Goal: Transaction & Acquisition: Purchase product/service

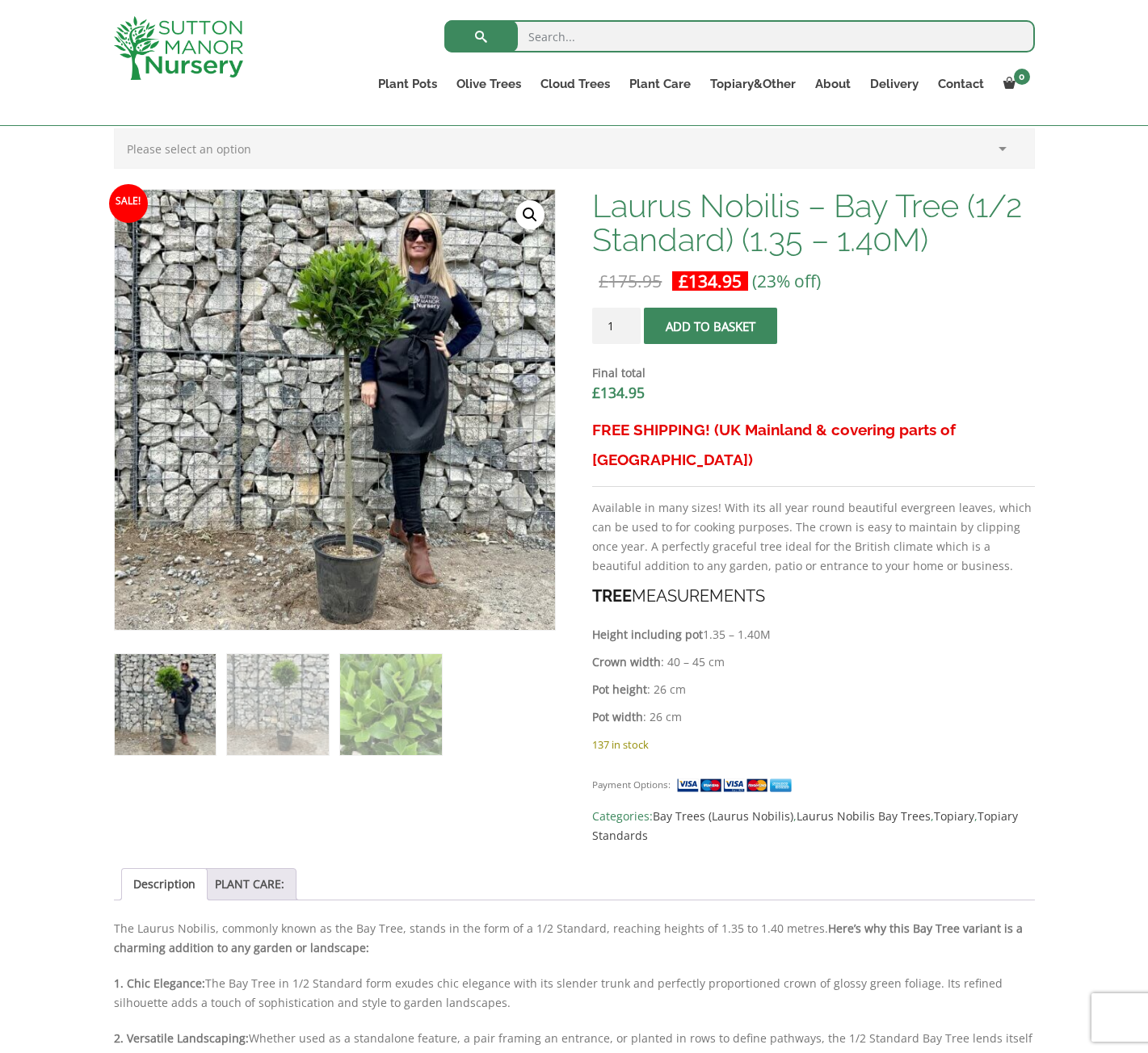
scroll to position [404, 0]
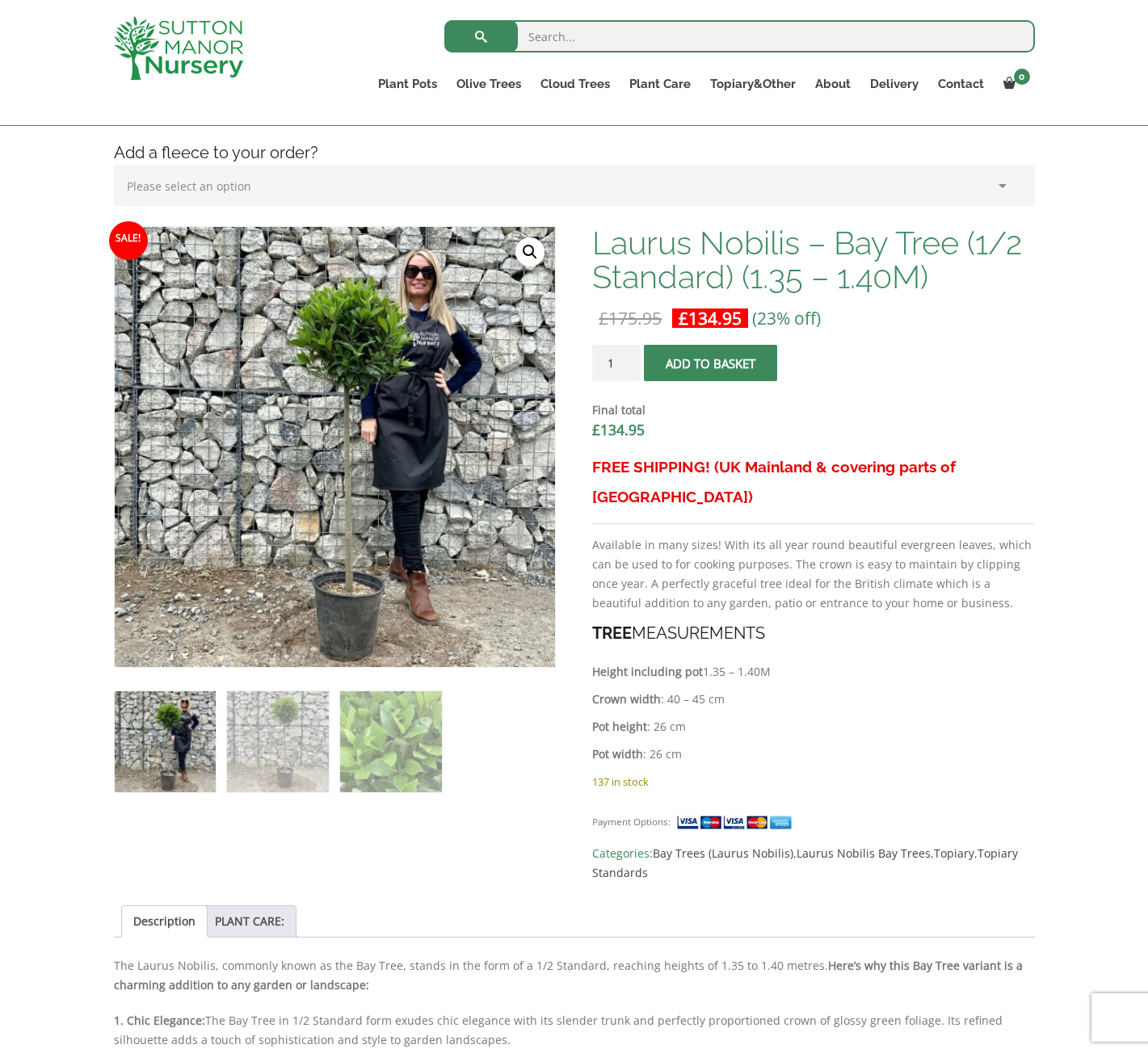
click at [615, 362] on input "1" at bounding box center [616, 363] width 49 height 36
click at [627, 359] on input "2" at bounding box center [616, 363] width 49 height 36
click at [627, 359] on input "3" at bounding box center [616, 363] width 49 height 36
click at [628, 359] on input "4" at bounding box center [616, 363] width 49 height 36
type input "5"
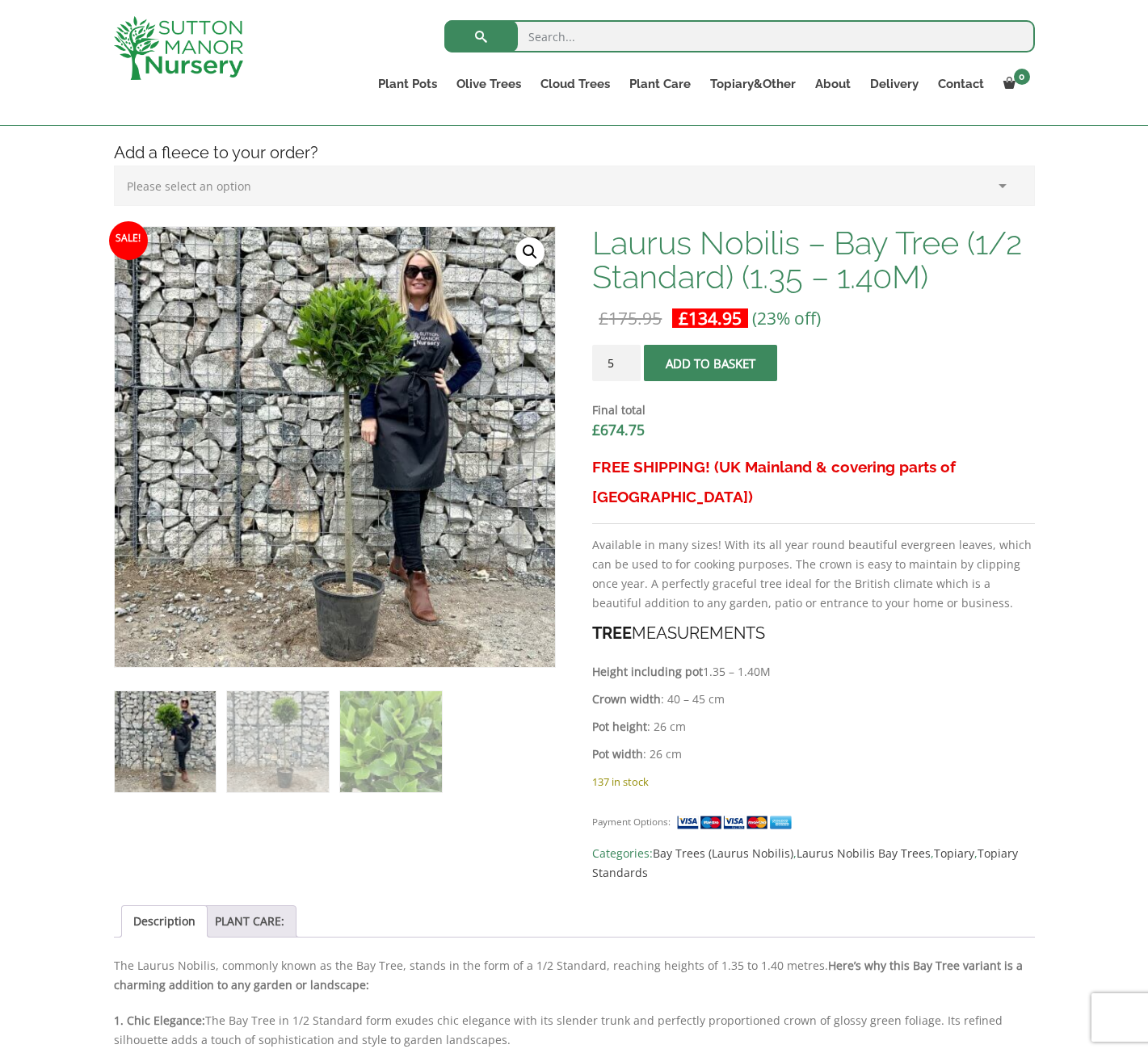
click at [628, 359] on input "5" at bounding box center [616, 363] width 49 height 36
click at [708, 362] on button "Add to basket" at bounding box center [711, 363] width 133 height 36
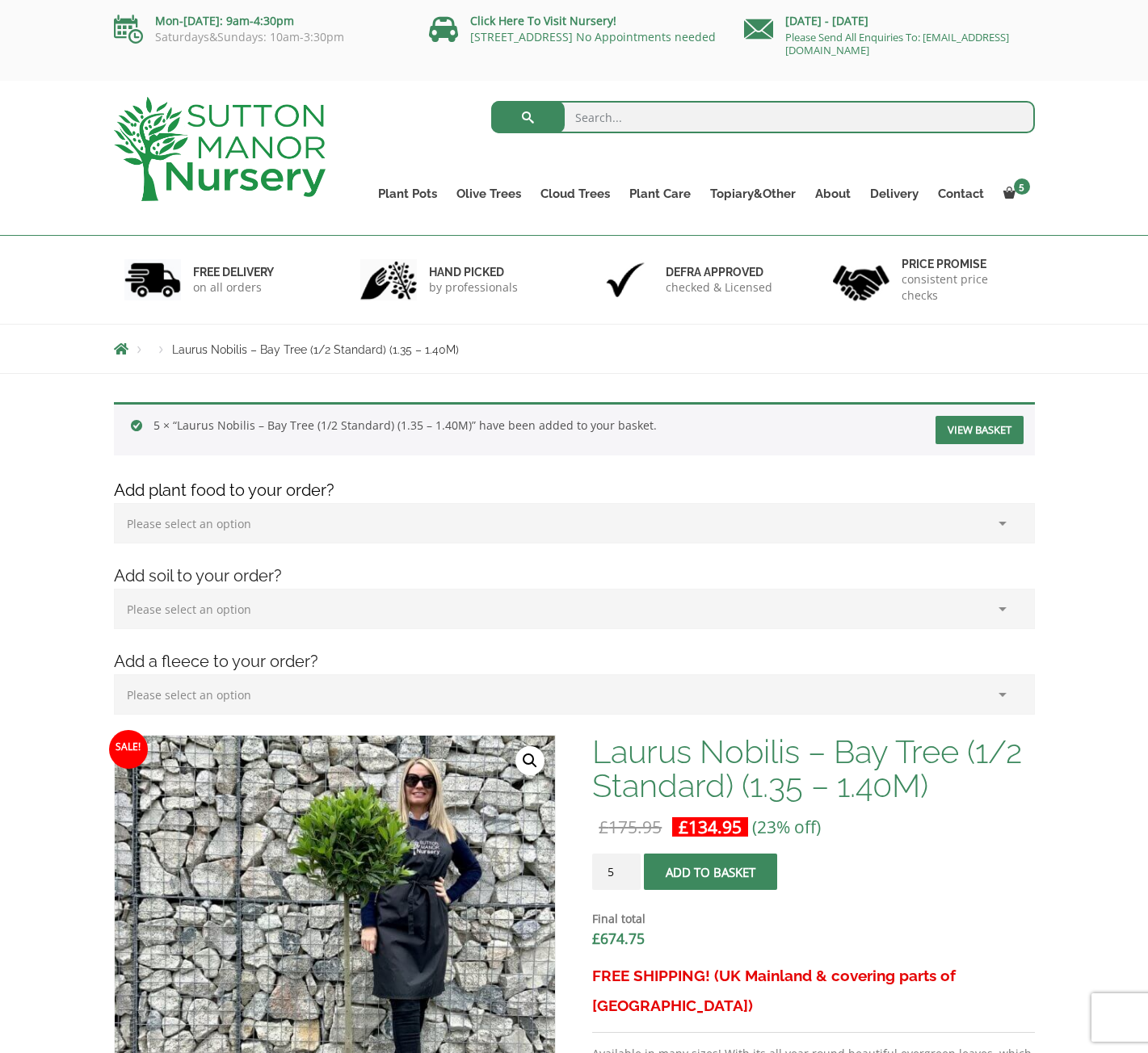
click at [1002, 524] on select "Please select an option (x1) 1k Bag (£15.00) (x2) 1k Bag (£30.00) (x3) 1k Bag (…" at bounding box center [574, 523] width 921 height 41
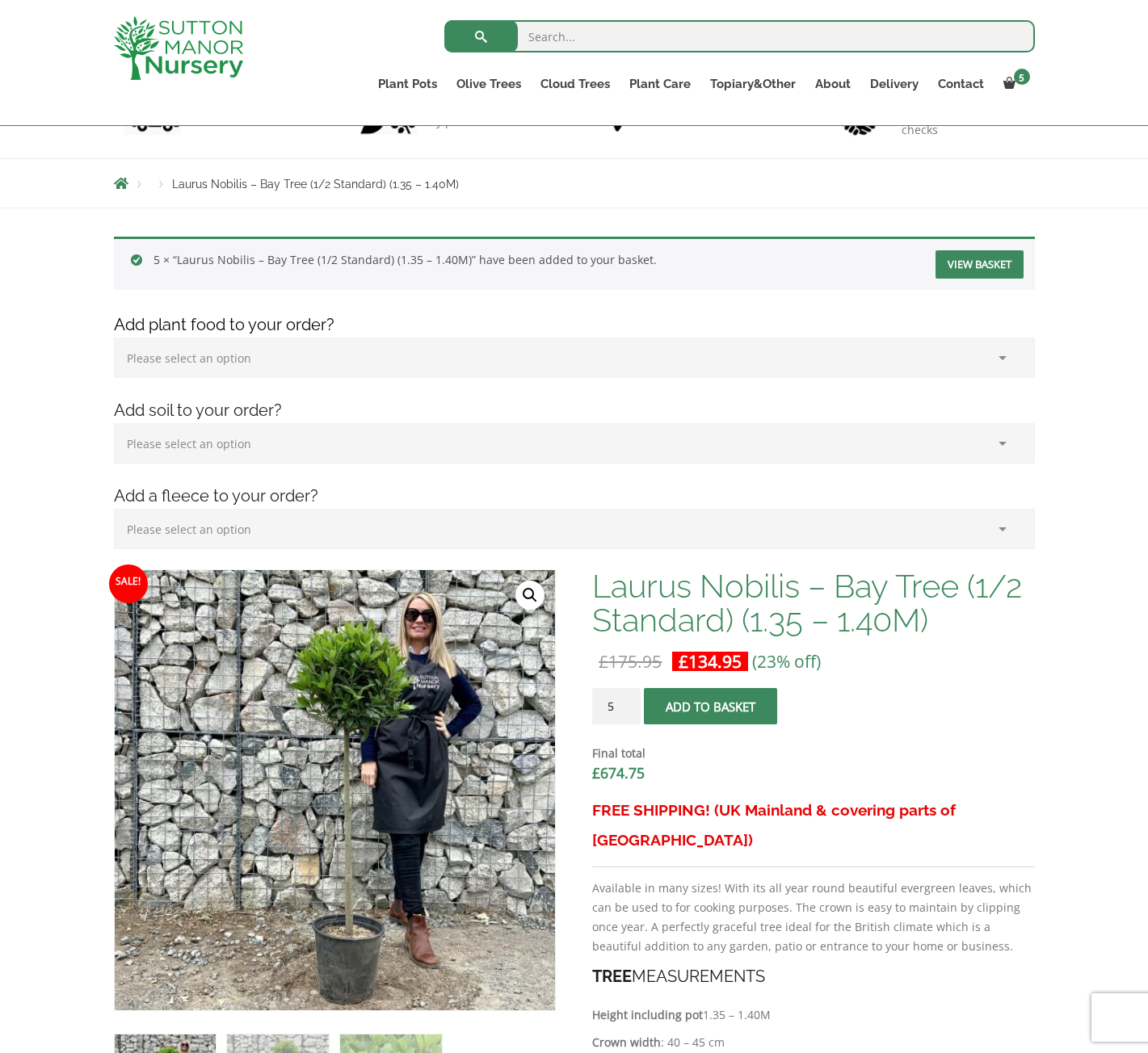
scroll to position [161, 0]
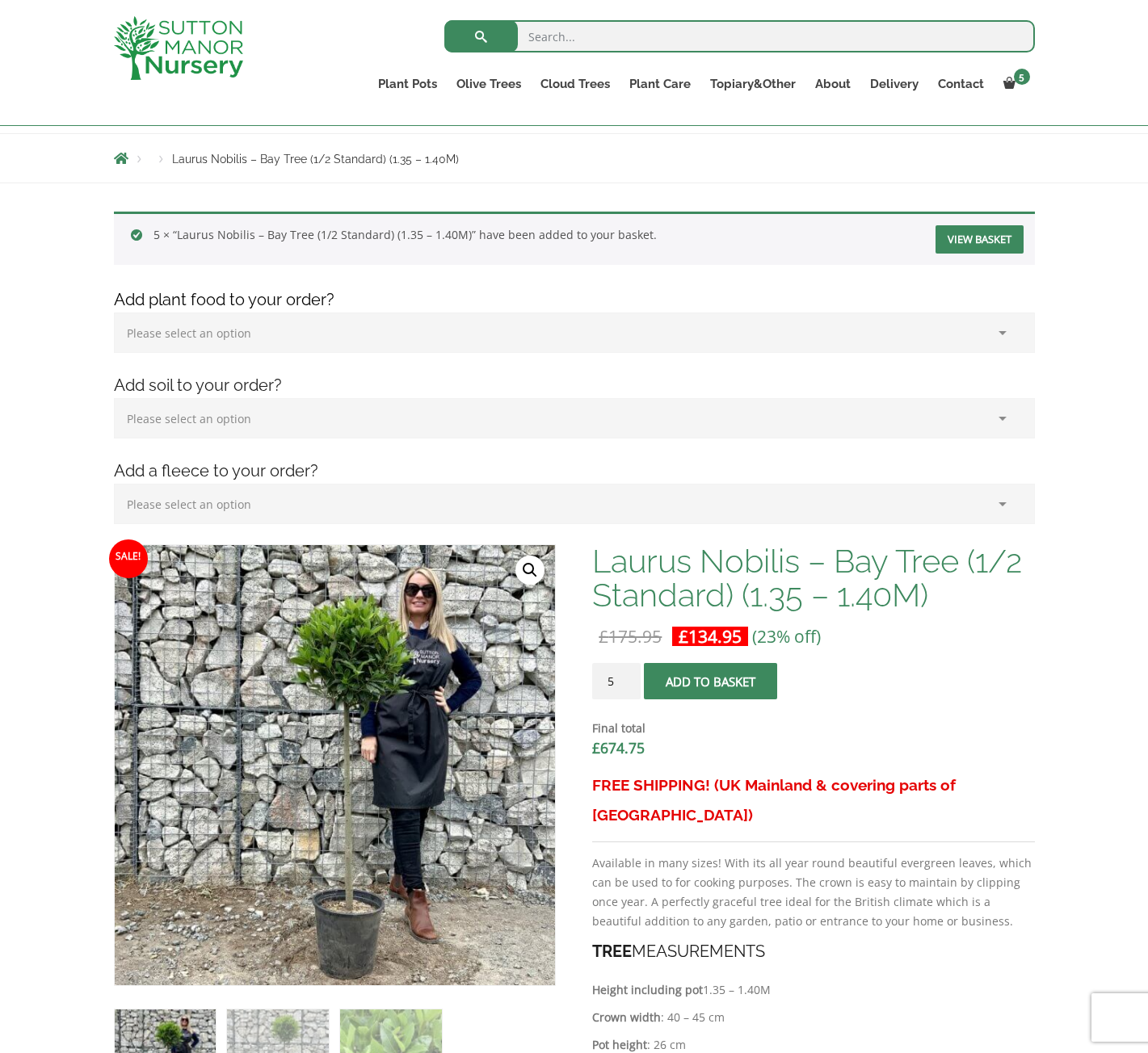
click at [1005, 508] on select "Please select an option (x1) Horticultural Fleece (£24.95)" at bounding box center [574, 504] width 921 height 41
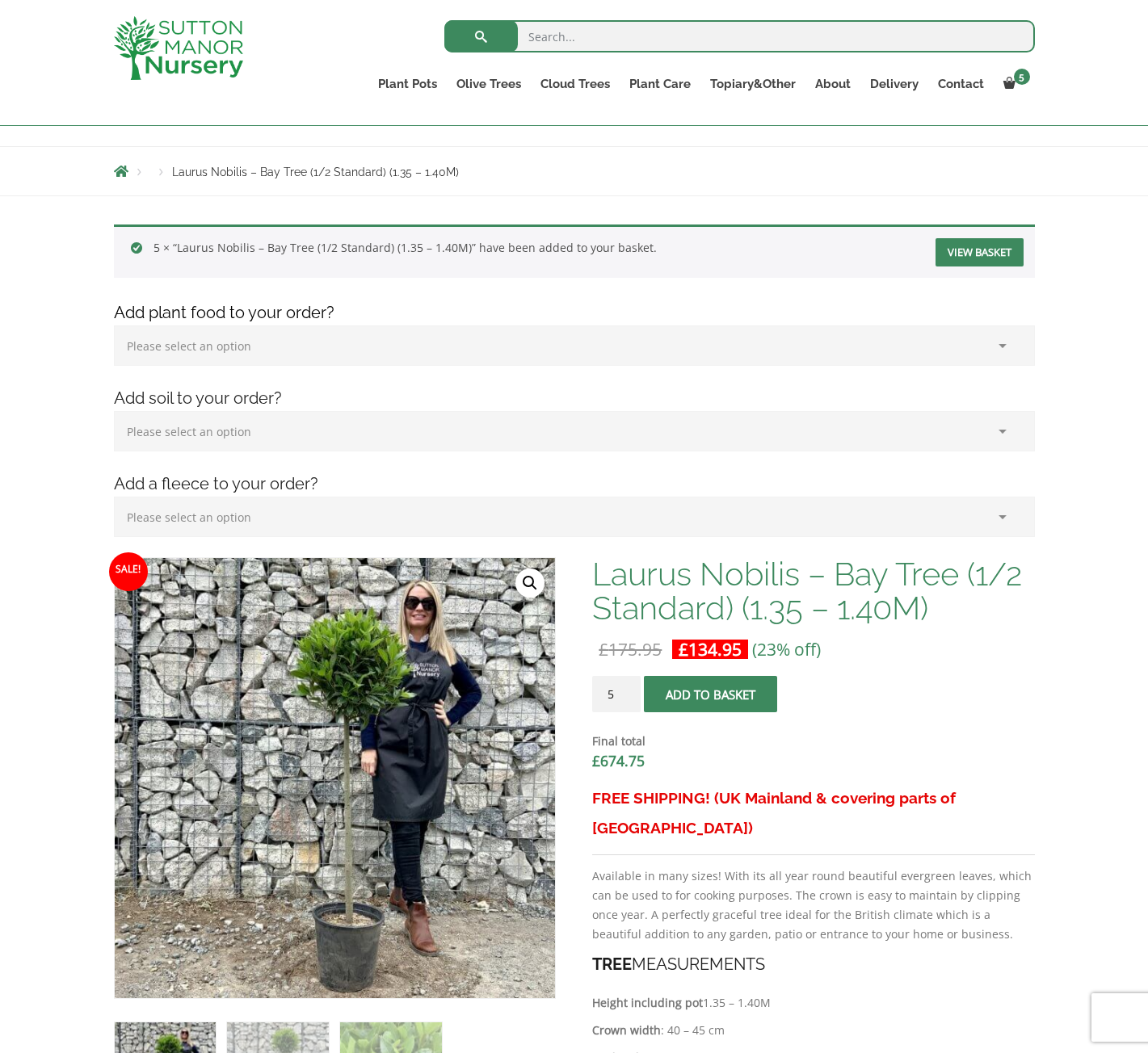
scroll to position [0, 0]
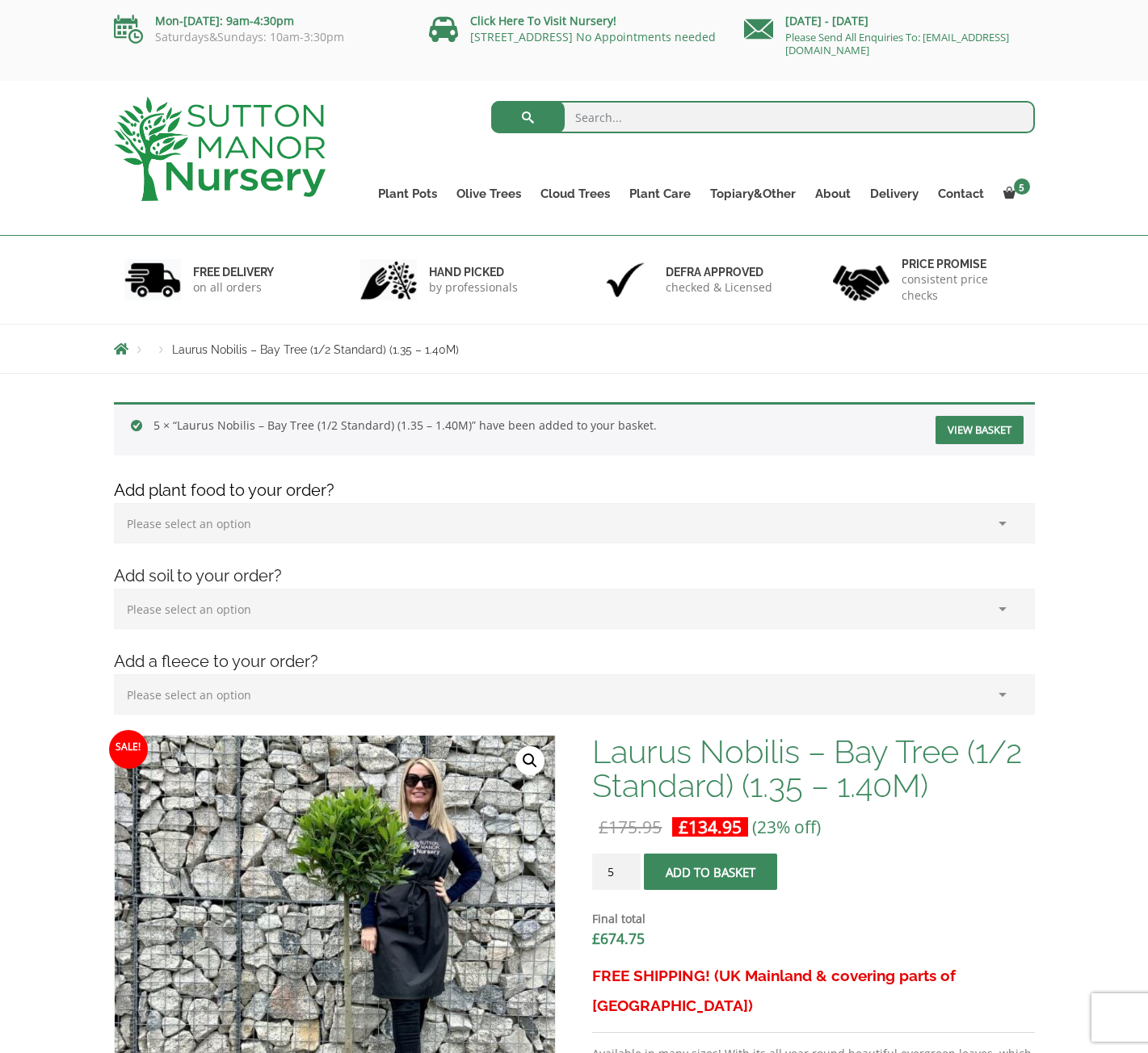
click at [974, 428] on link "View basket" at bounding box center [979, 430] width 88 height 28
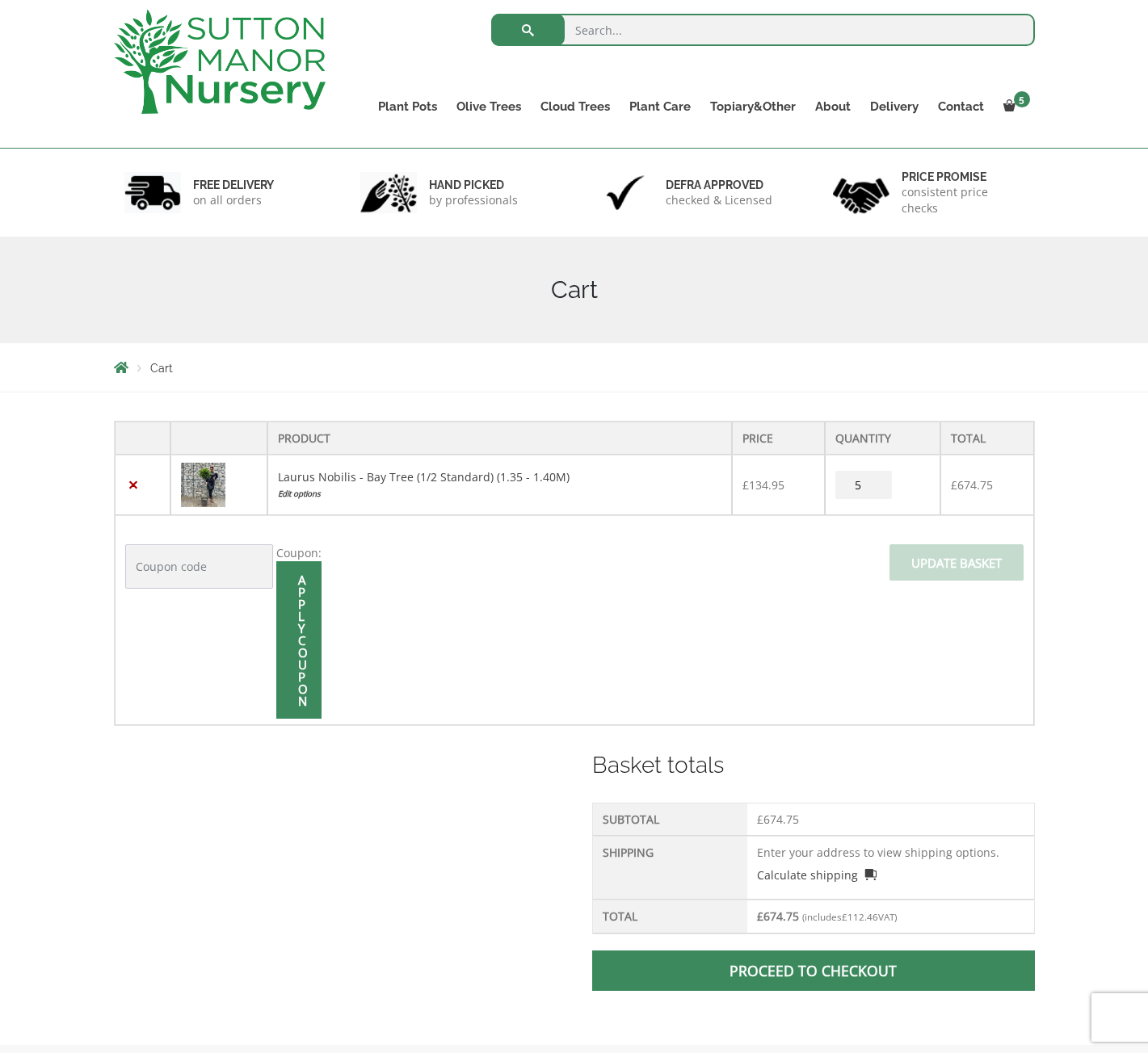
scroll to position [161, 0]
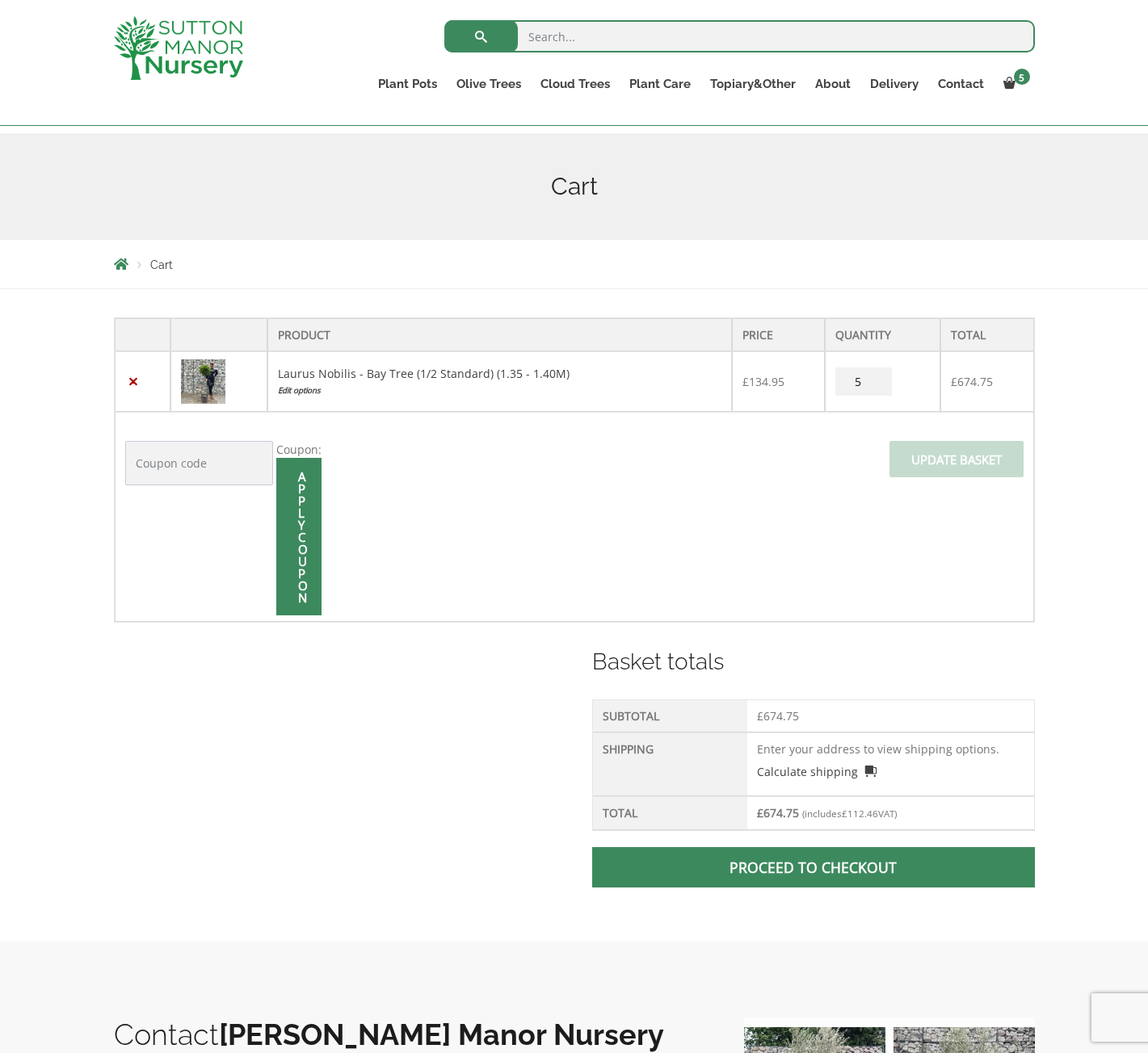
click at [784, 750] on td "Enter your address to view shipping options. Calculate shipping Select a countr…" at bounding box center [889, 764] width 286 height 64
click at [865, 772] on link "Calculate shipping" at bounding box center [816, 771] width 120 height 17
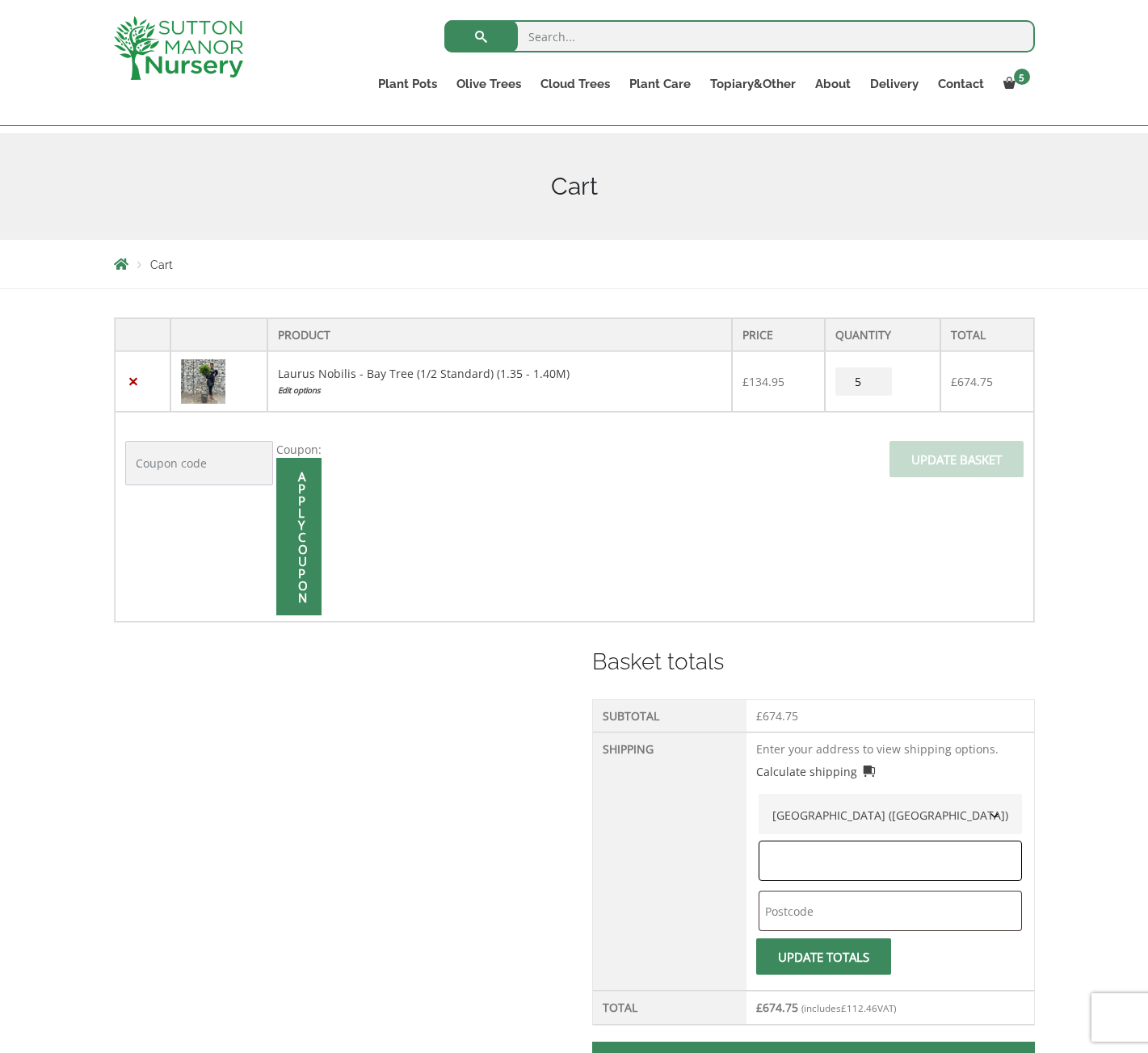
click at [897, 857] on input "text" at bounding box center [890, 860] width 263 height 41
type input "Essex"
click at [811, 913] on input "text" at bounding box center [890, 911] width 263 height 41
type input "CM12 0YB"
click at [815, 958] on button "Update totals" at bounding box center [824, 957] width 135 height 36
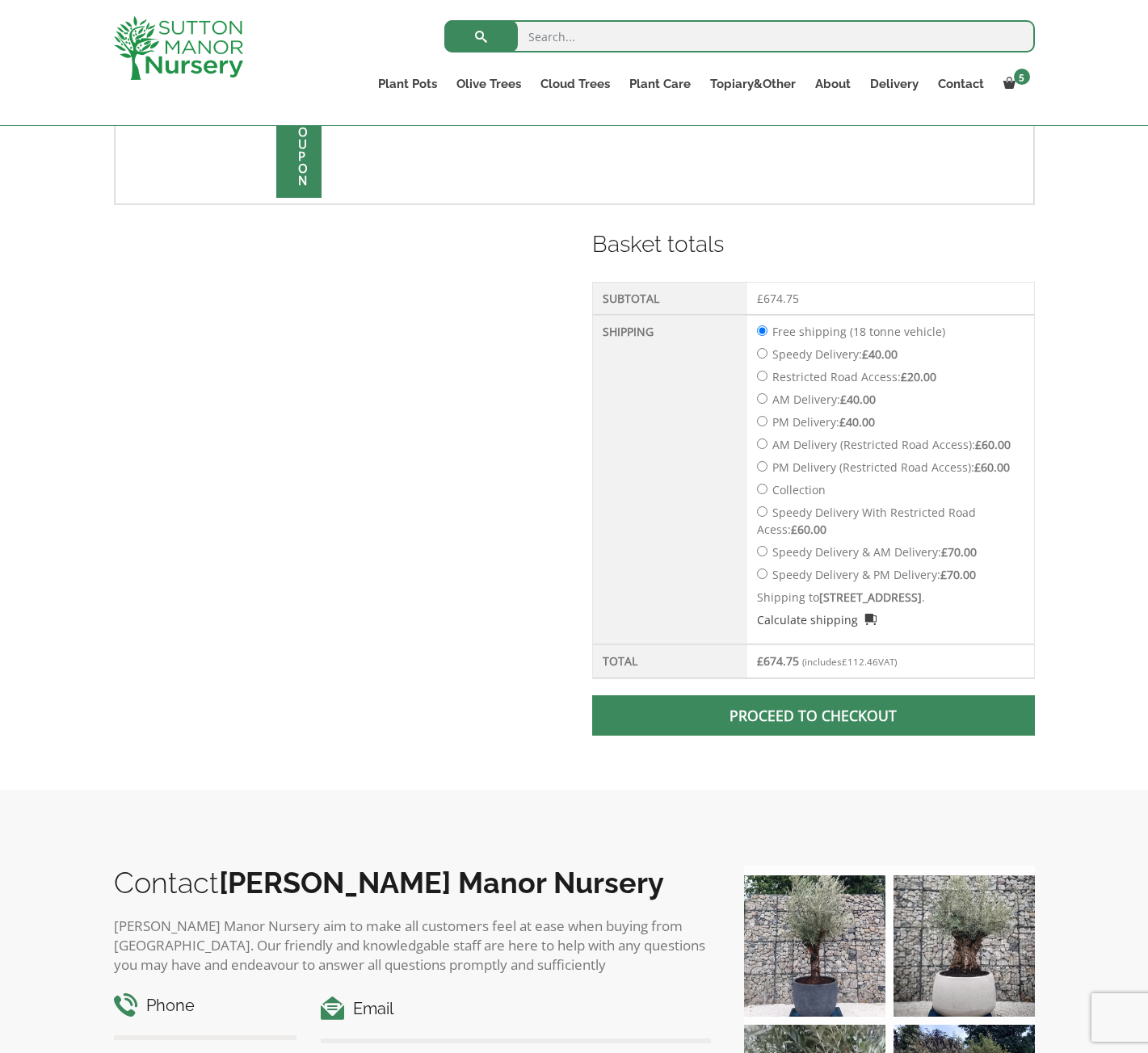
scroll to position [727, 0]
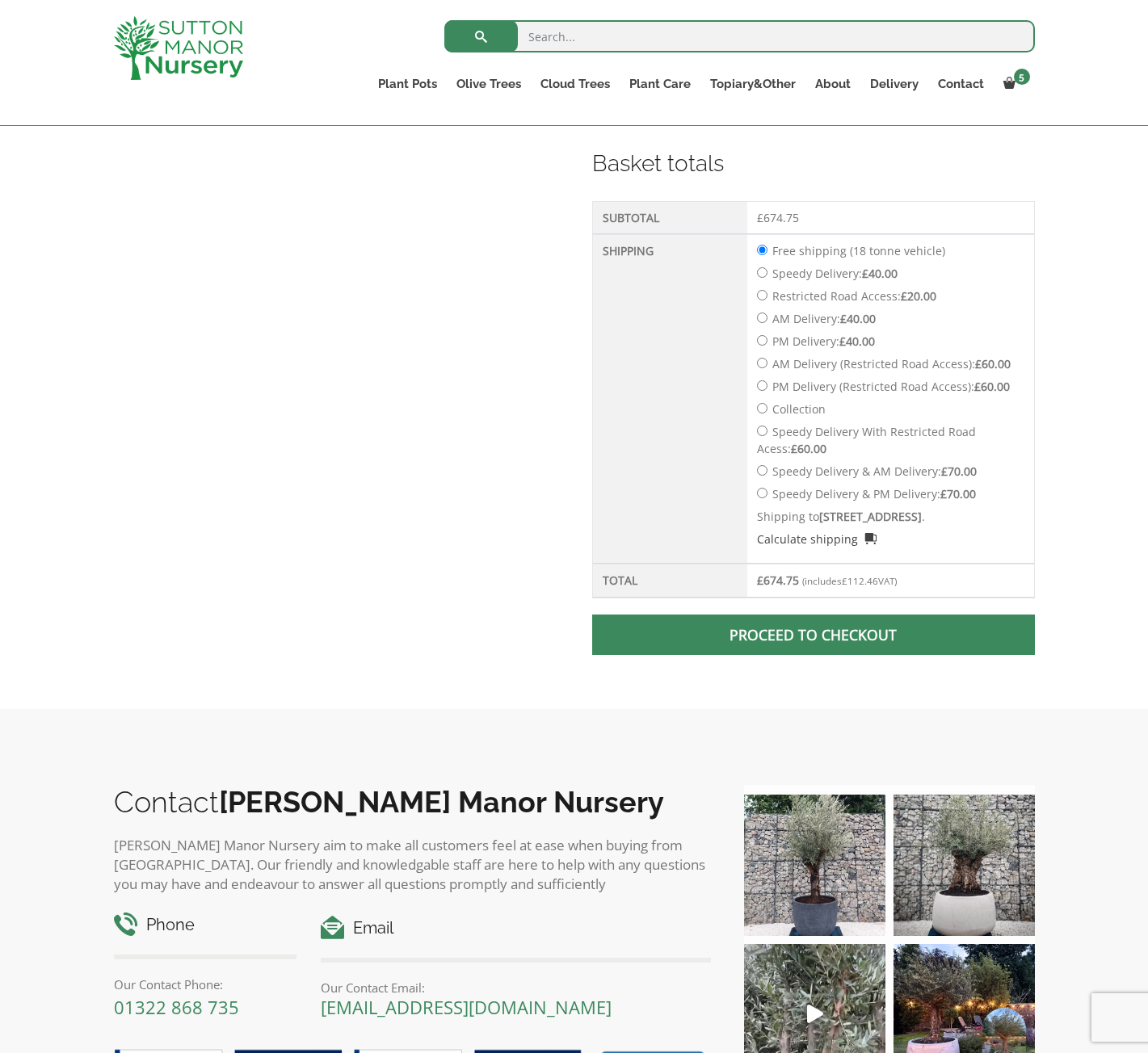
click at [827, 638] on link "Proceed to checkout" at bounding box center [813, 634] width 442 height 41
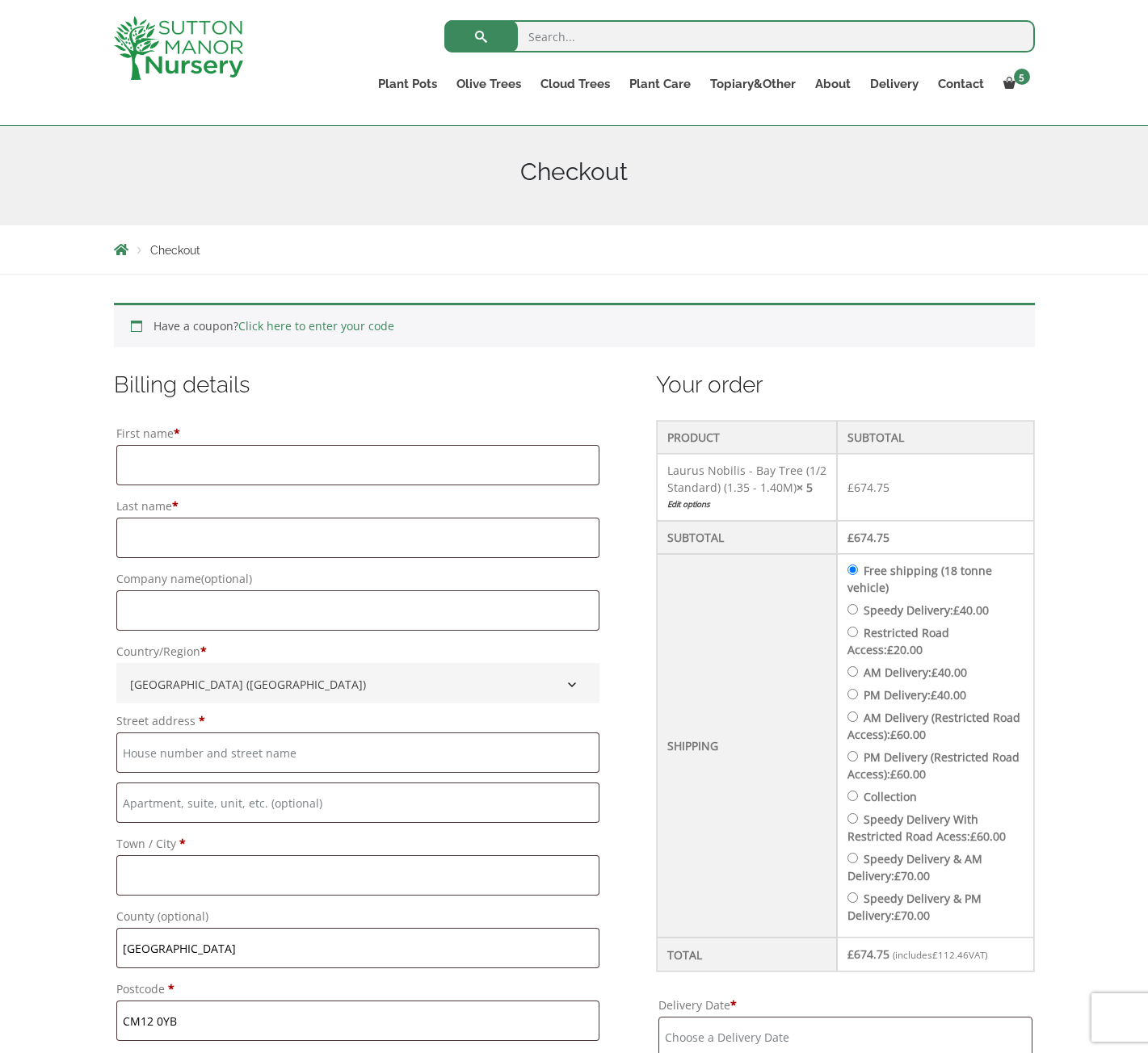
scroll to position [81, 0]
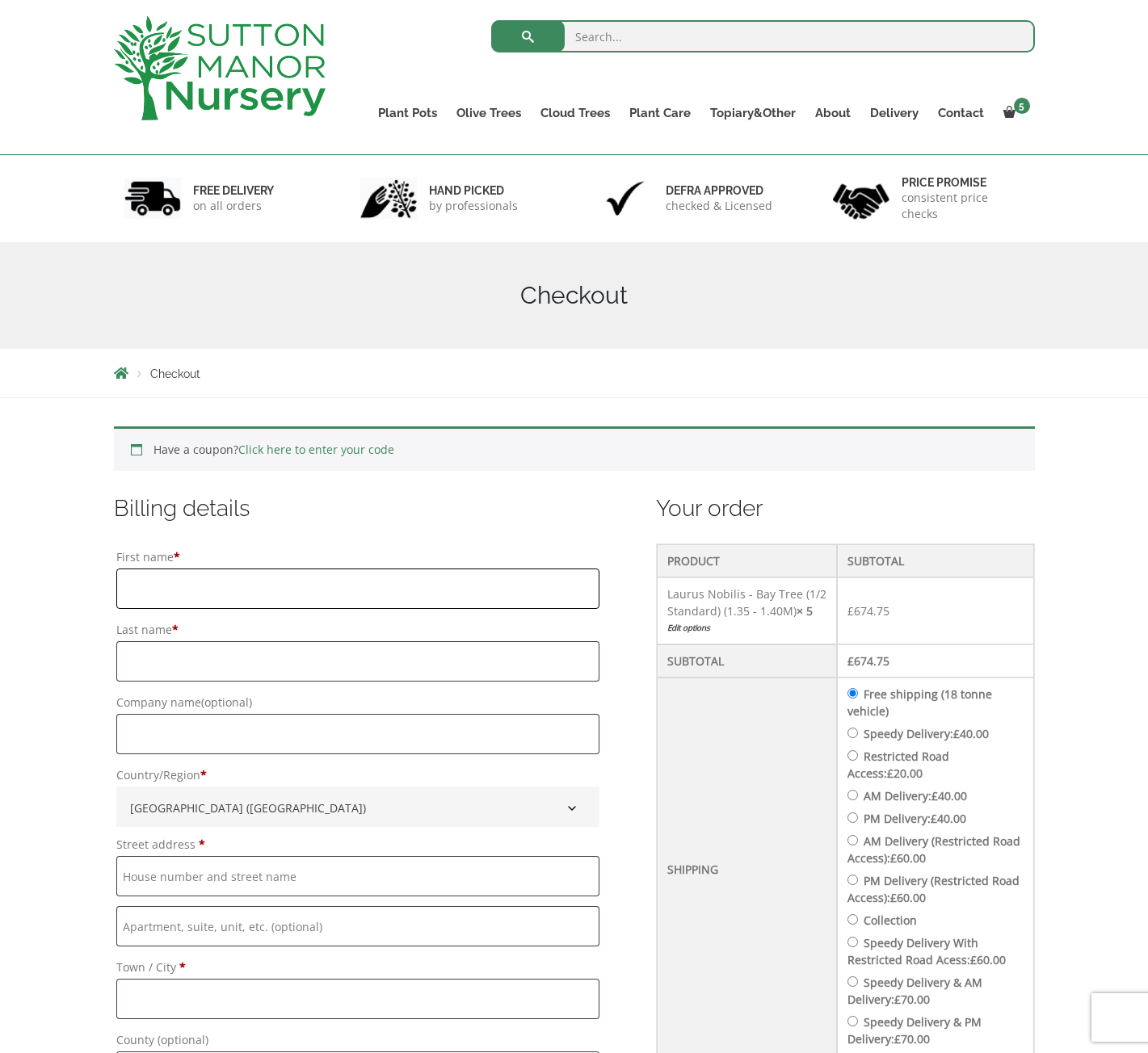
click at [288, 587] on input "First name *" at bounding box center [358, 588] width 483 height 41
type input "Lee"
type input "Gutteridge"
type input "210 Rosebay Avenue"
type input "Billericay"
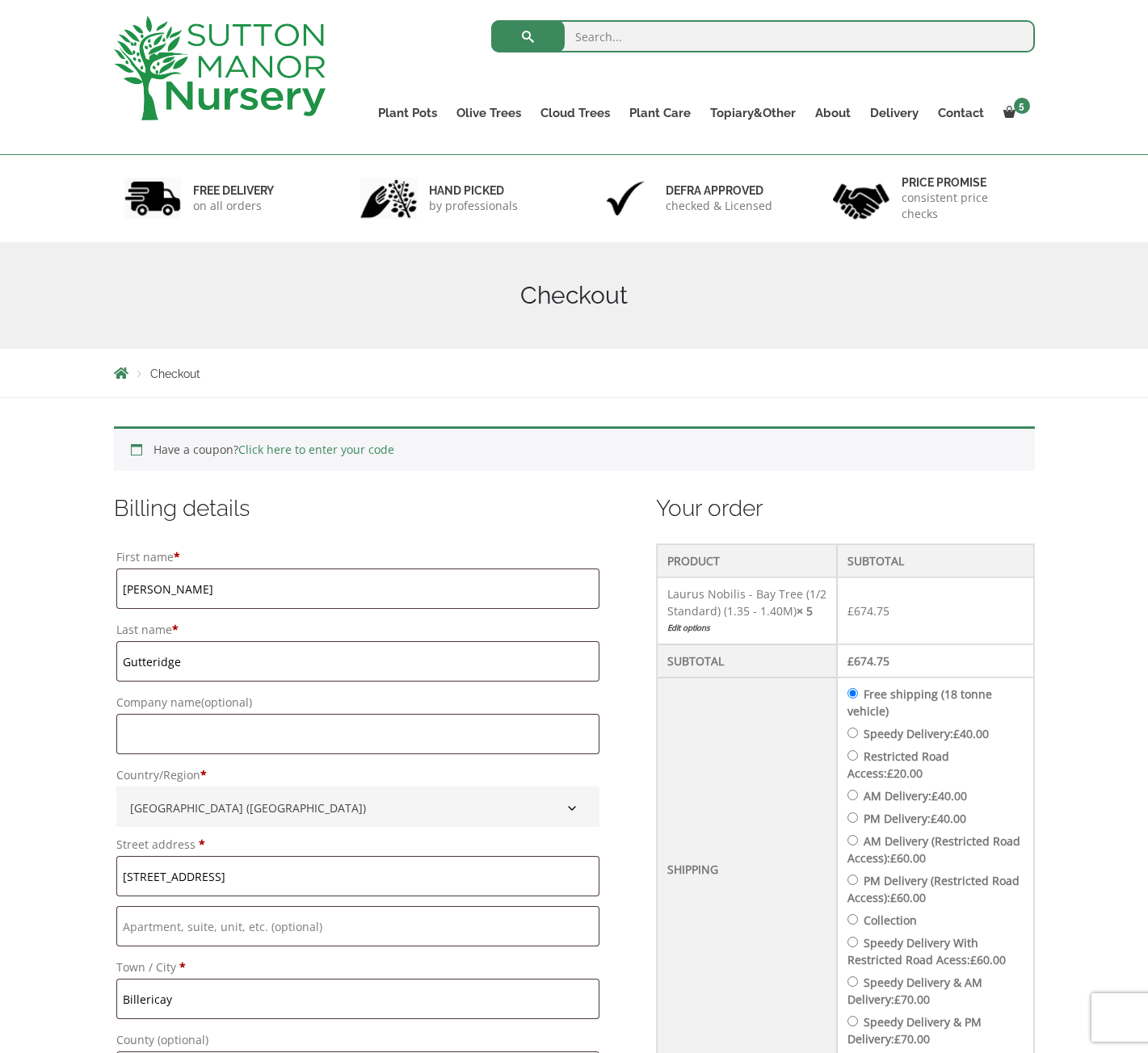
type input "07808579925"
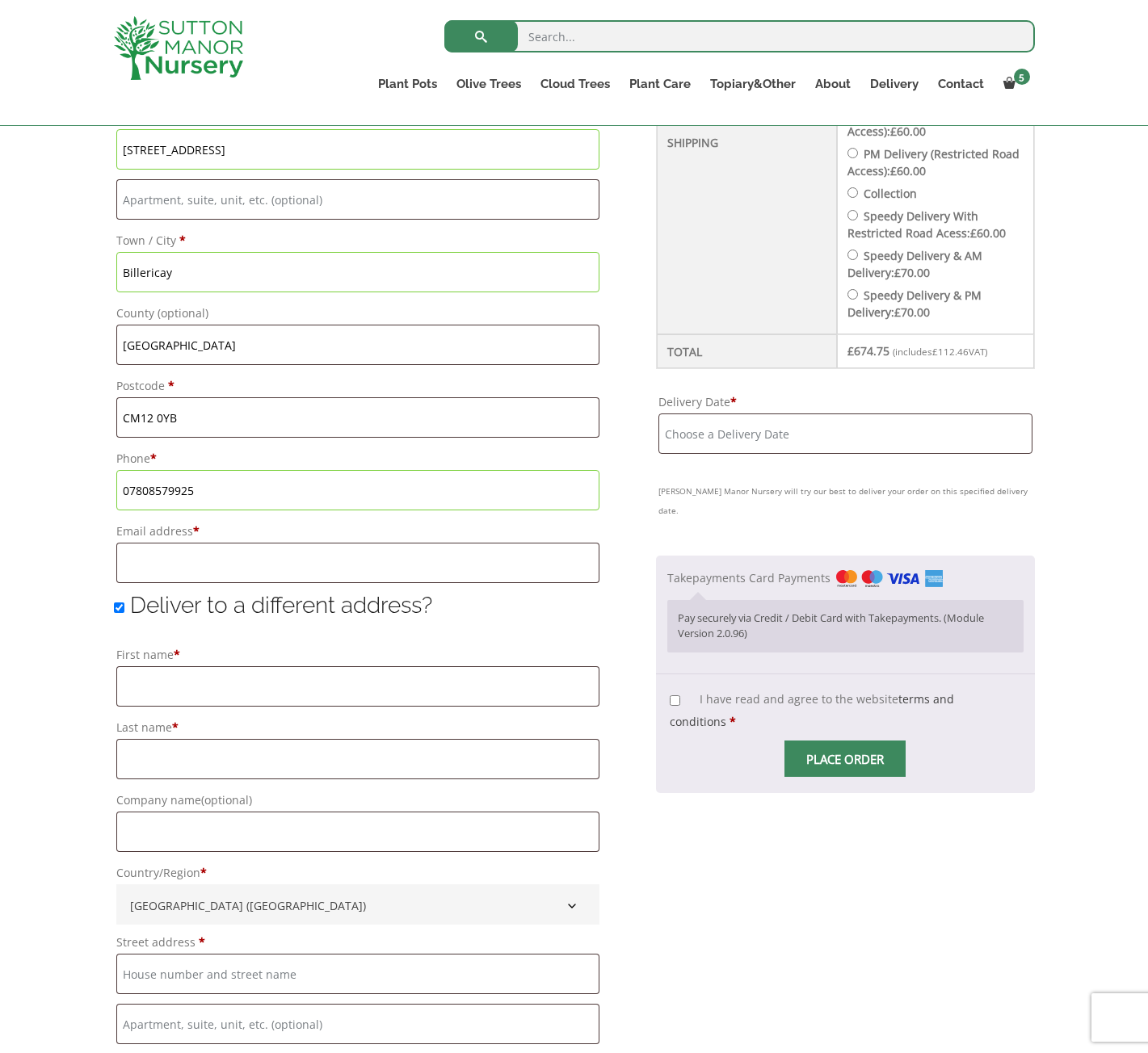
scroll to position [808, 0]
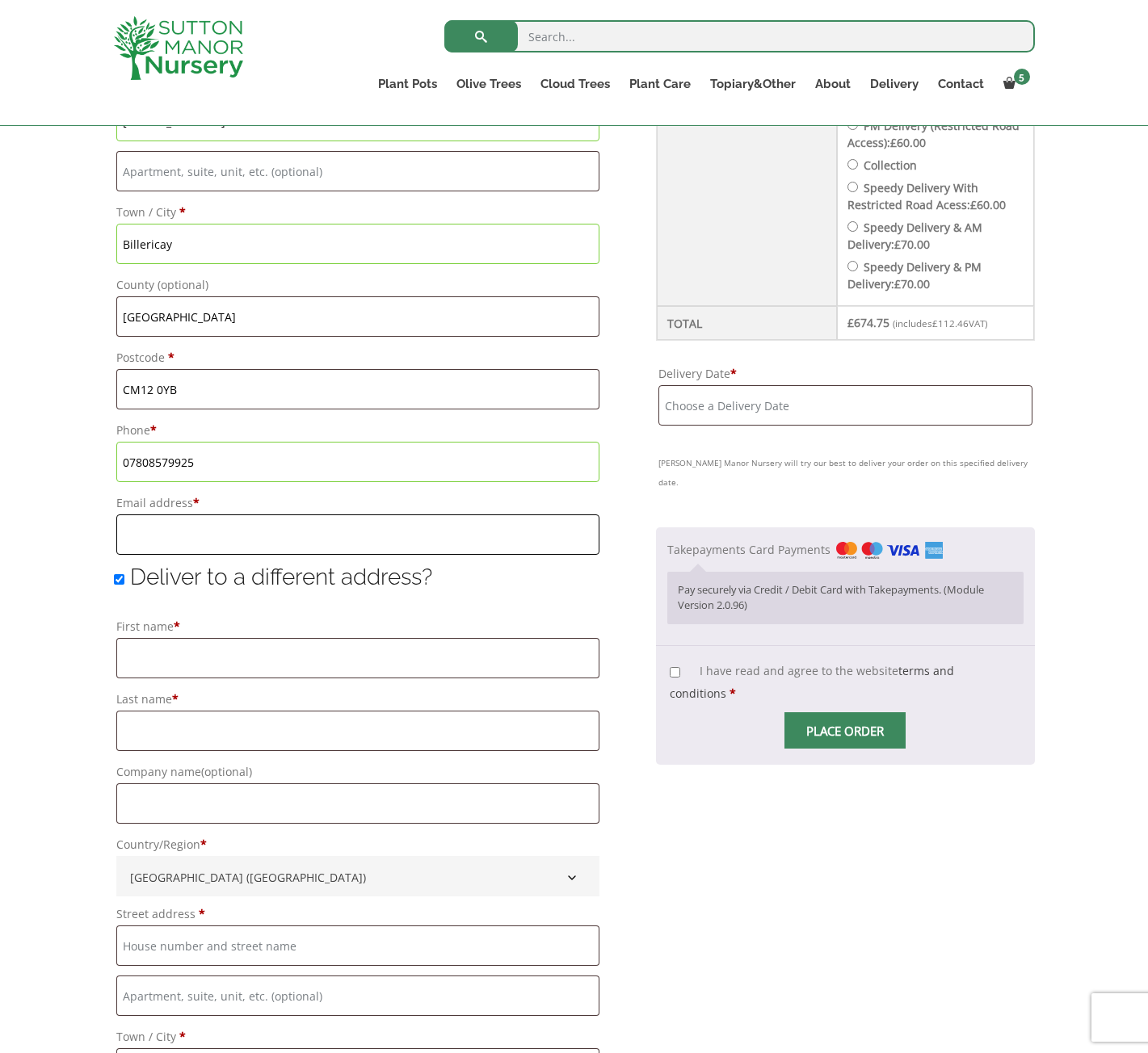
click at [322, 543] on input "Email address *" at bounding box center [358, 534] width 483 height 41
type input "lee@ngl.uk.com"
click at [117, 582] on input "Deliver to a different address?" at bounding box center [119, 580] width 11 height 11
checkbox input "false"
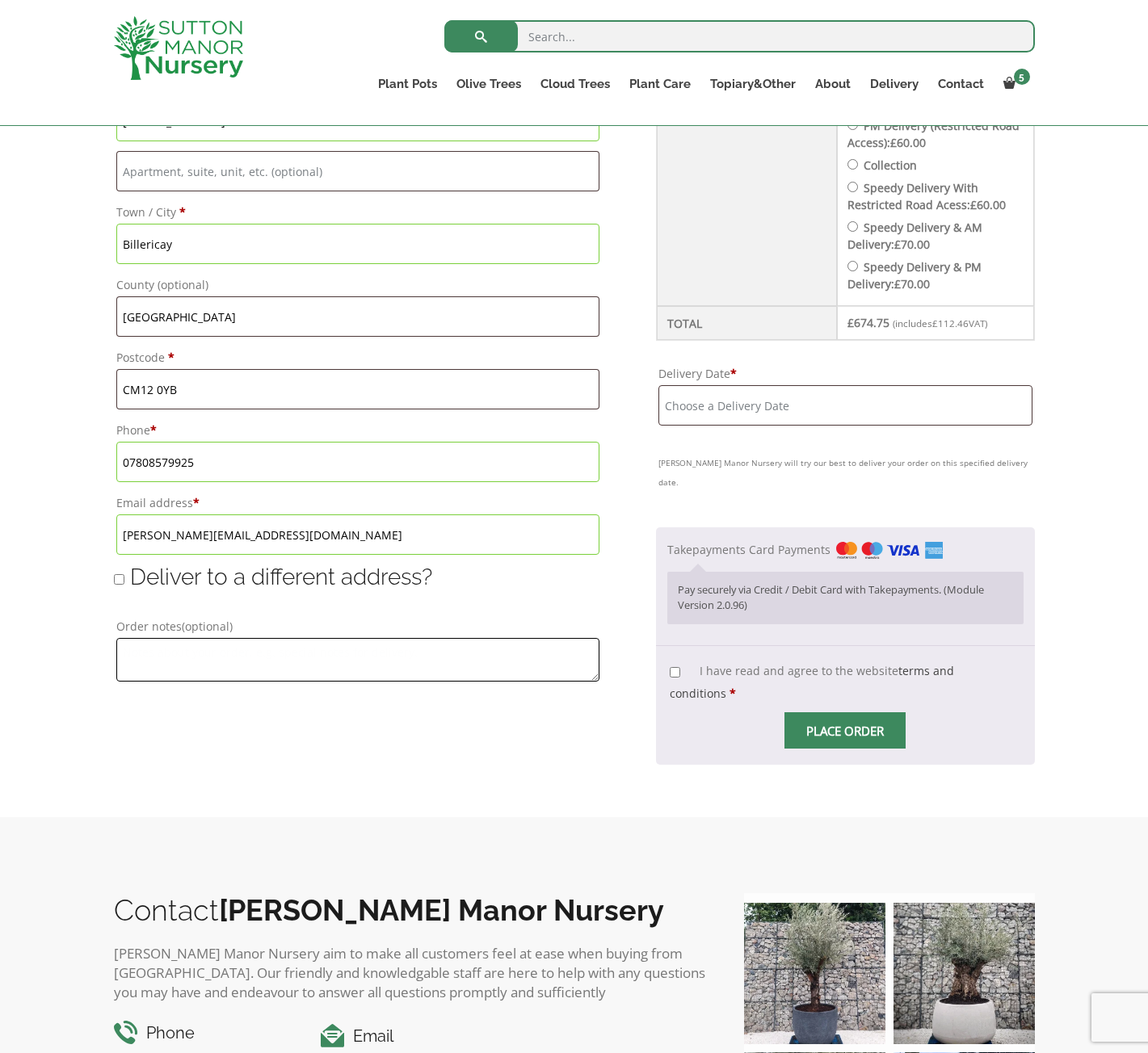
click at [148, 652] on textarea "Order notes (optional)" at bounding box center [358, 659] width 483 height 43
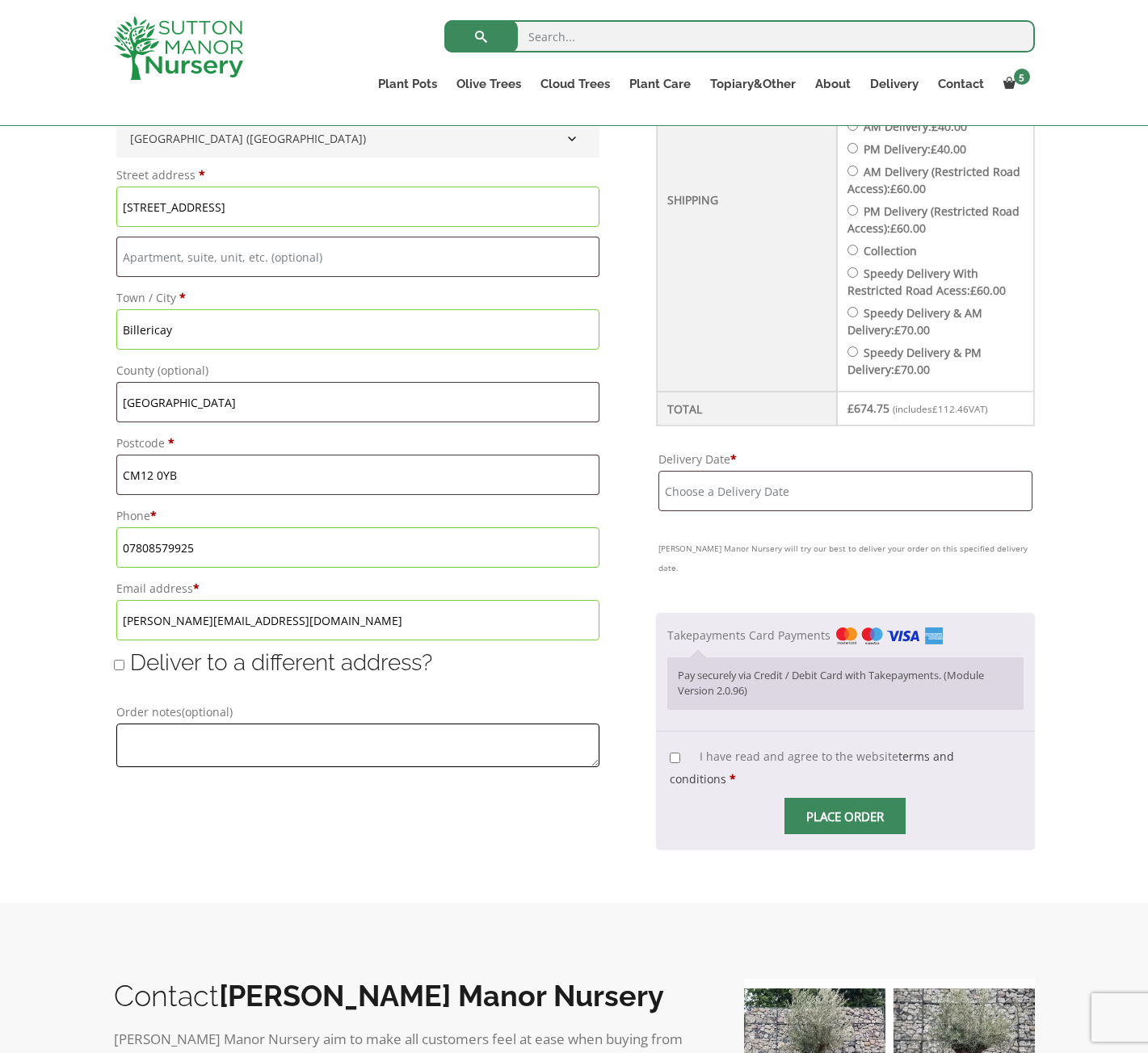
scroll to position [727, 0]
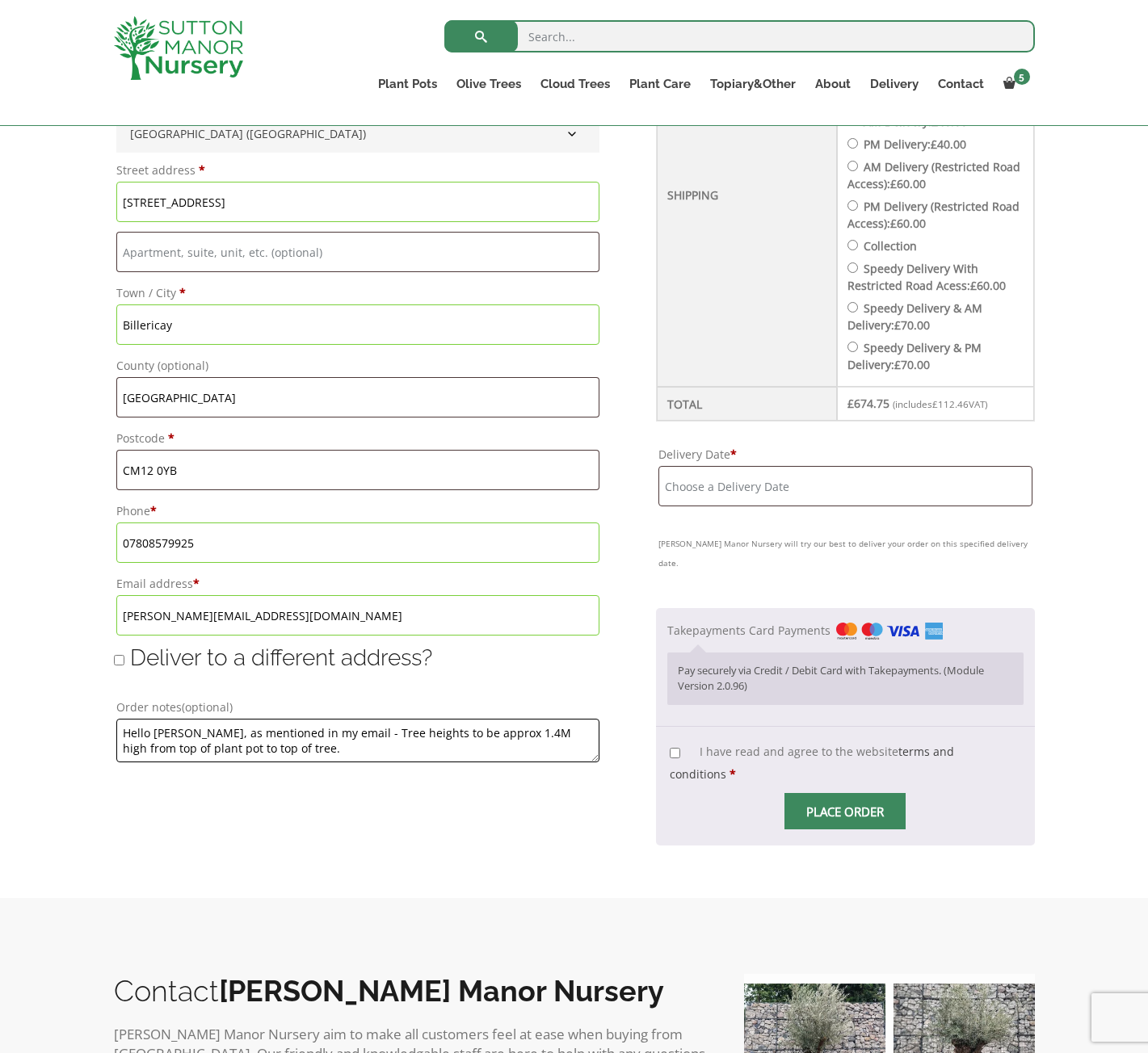
click at [437, 731] on textarea "Hello Caitlin, as mentioned in my email - Tree heights to be approx 1.4M high f…" at bounding box center [358, 740] width 483 height 43
click at [405, 731] on textarea "Hello Caitlin, as mentioned in my email - Tree heights to be approx 1.4M high f…" at bounding box center [358, 740] width 483 height 43
click at [469, 732] on textarea "Hello Caitlin, as mentioned in my email - Tree heights to be approx 1.4M high f…" at bounding box center [358, 740] width 483 height 43
click at [337, 730] on textarea "Hello Caitlin, as mentioned in my email - Tree heights to be 1.4M high from top…" at bounding box center [358, 740] width 483 height 43
click at [281, 750] on textarea "Hello Caitlin, as mentioned in my email - Ideal tree heights to be 1.4M high fr…" at bounding box center [358, 740] width 483 height 43
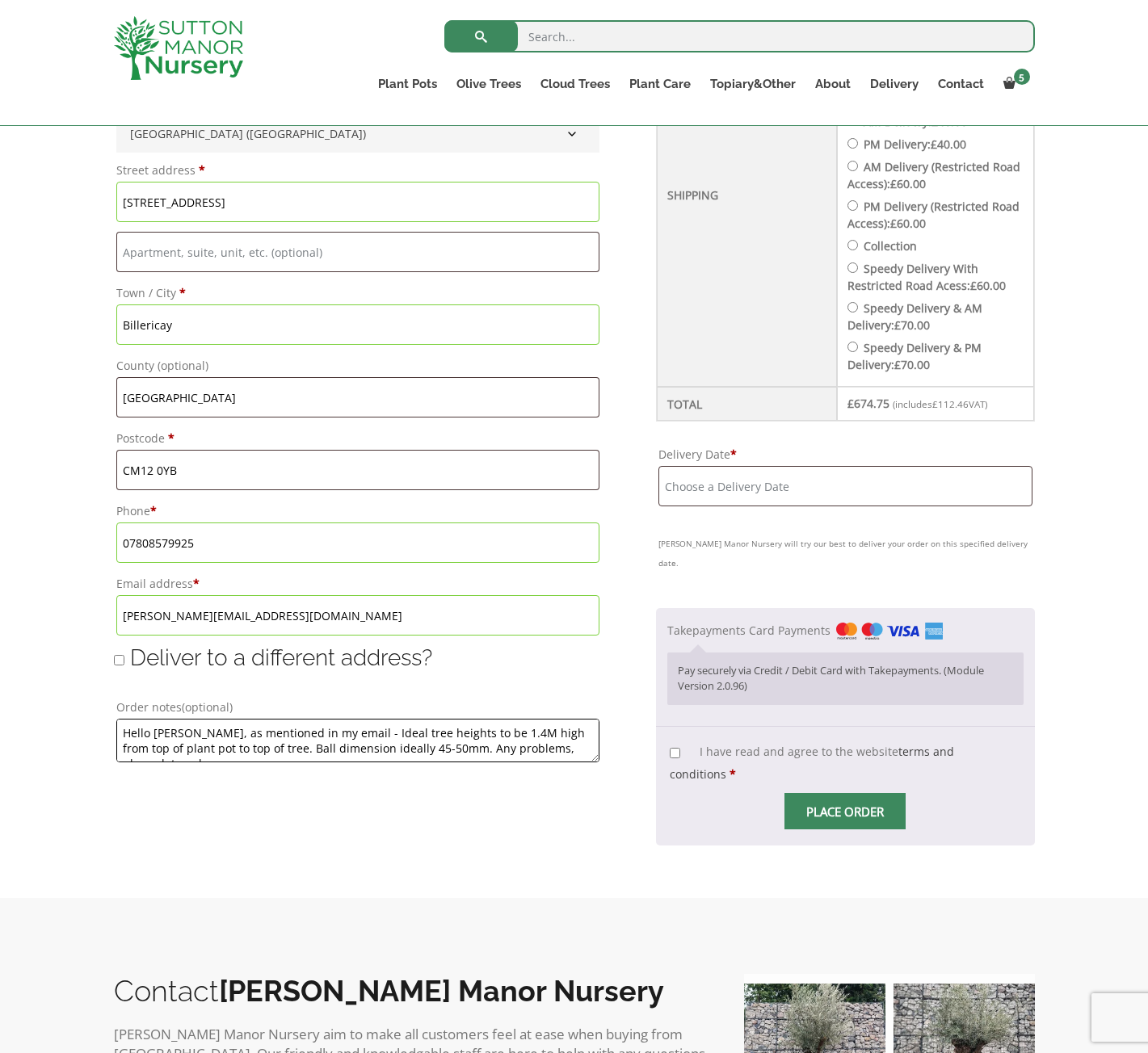
scroll to position [11, 0]
type textarea "Hello Caitlin, as mentioned in my email - Ideal tree heights to be 1.4M high fr…"
click at [745, 491] on input "Delivery Date *" at bounding box center [845, 486] width 373 height 41
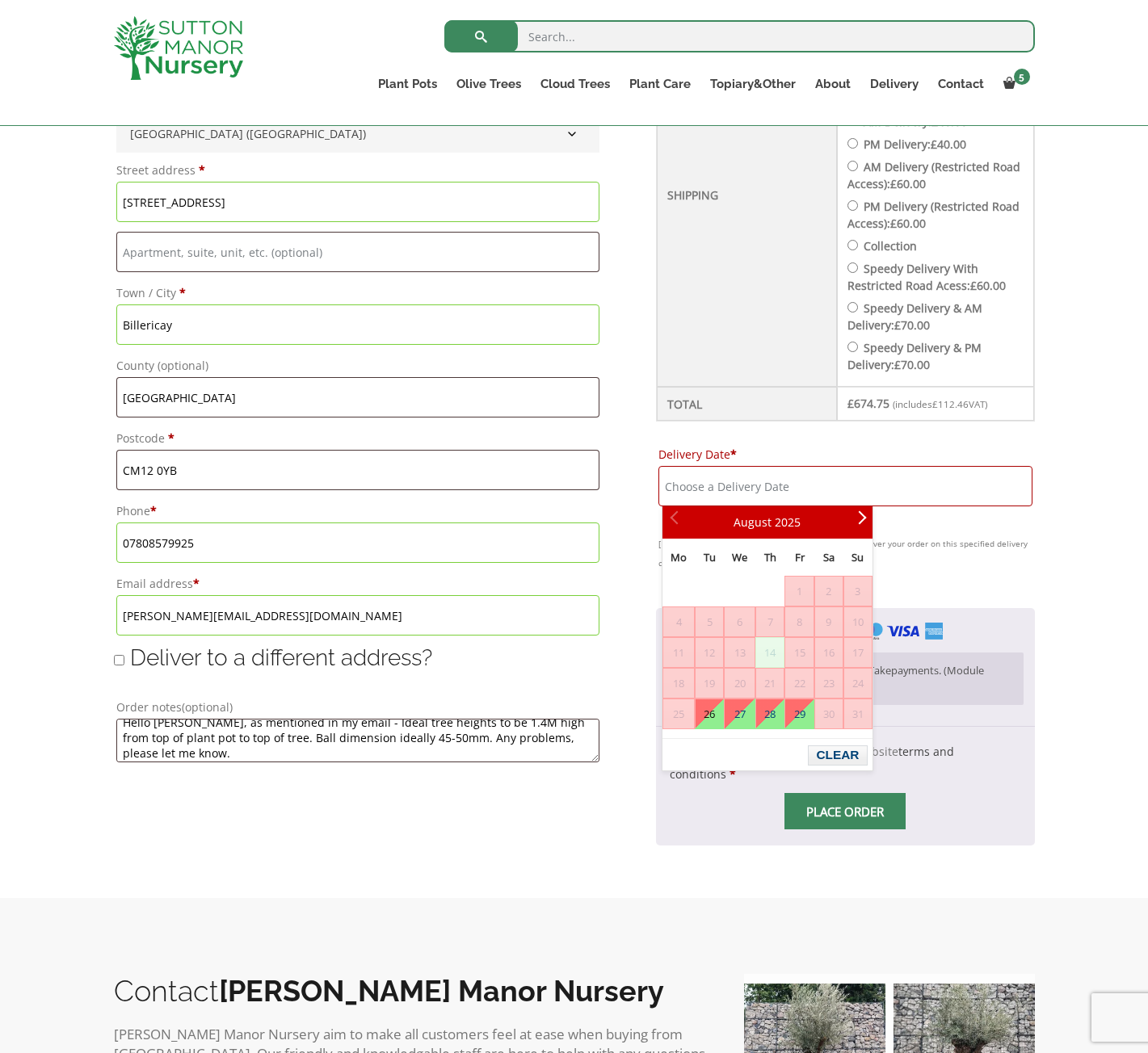
click at [769, 659] on span "14" at bounding box center [770, 652] width 27 height 29
click at [802, 721] on link "29" at bounding box center [799, 714] width 27 height 29
type input "[DATE]"
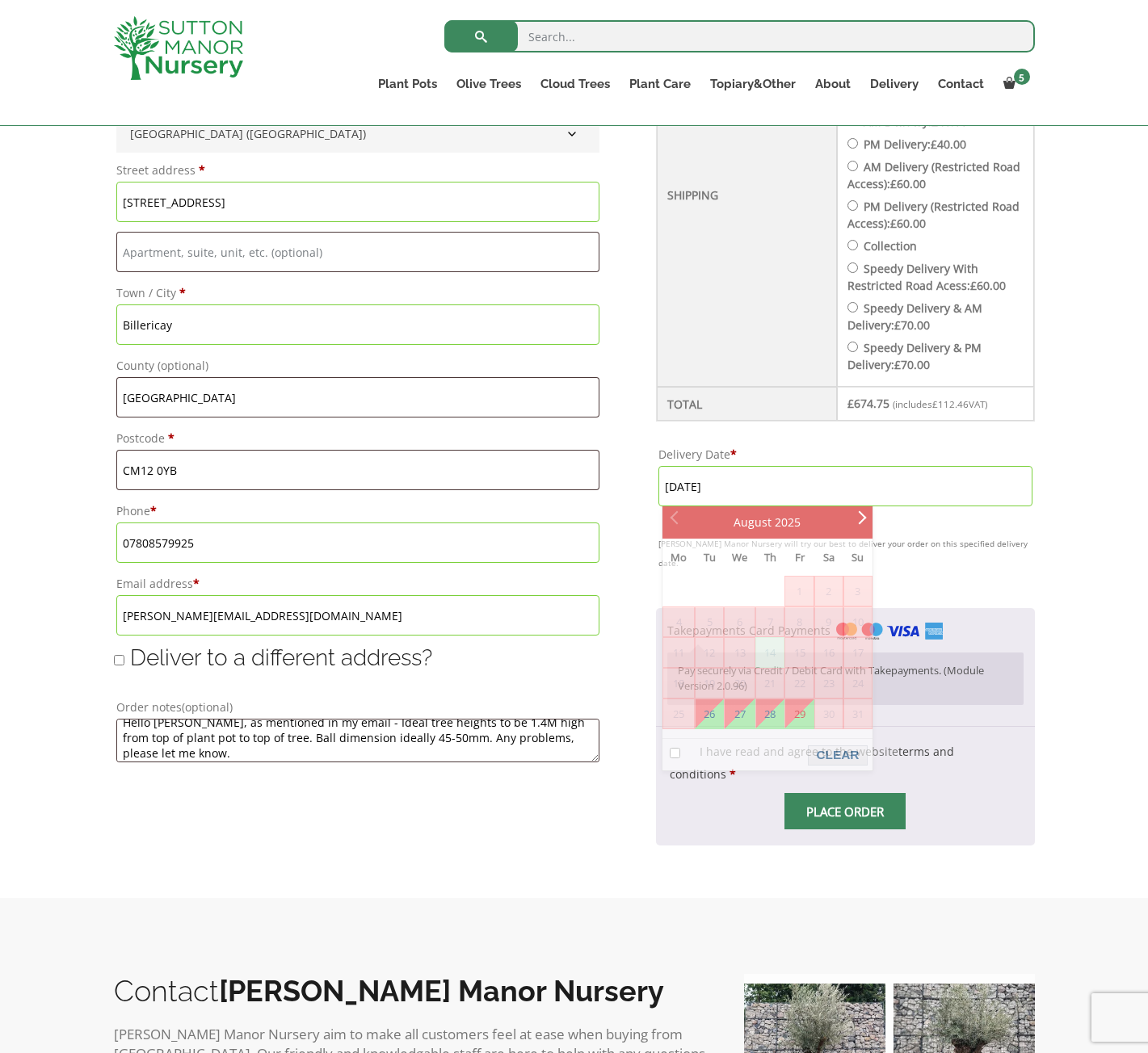
click at [787, 488] on input "[DATE]" at bounding box center [845, 486] width 373 height 41
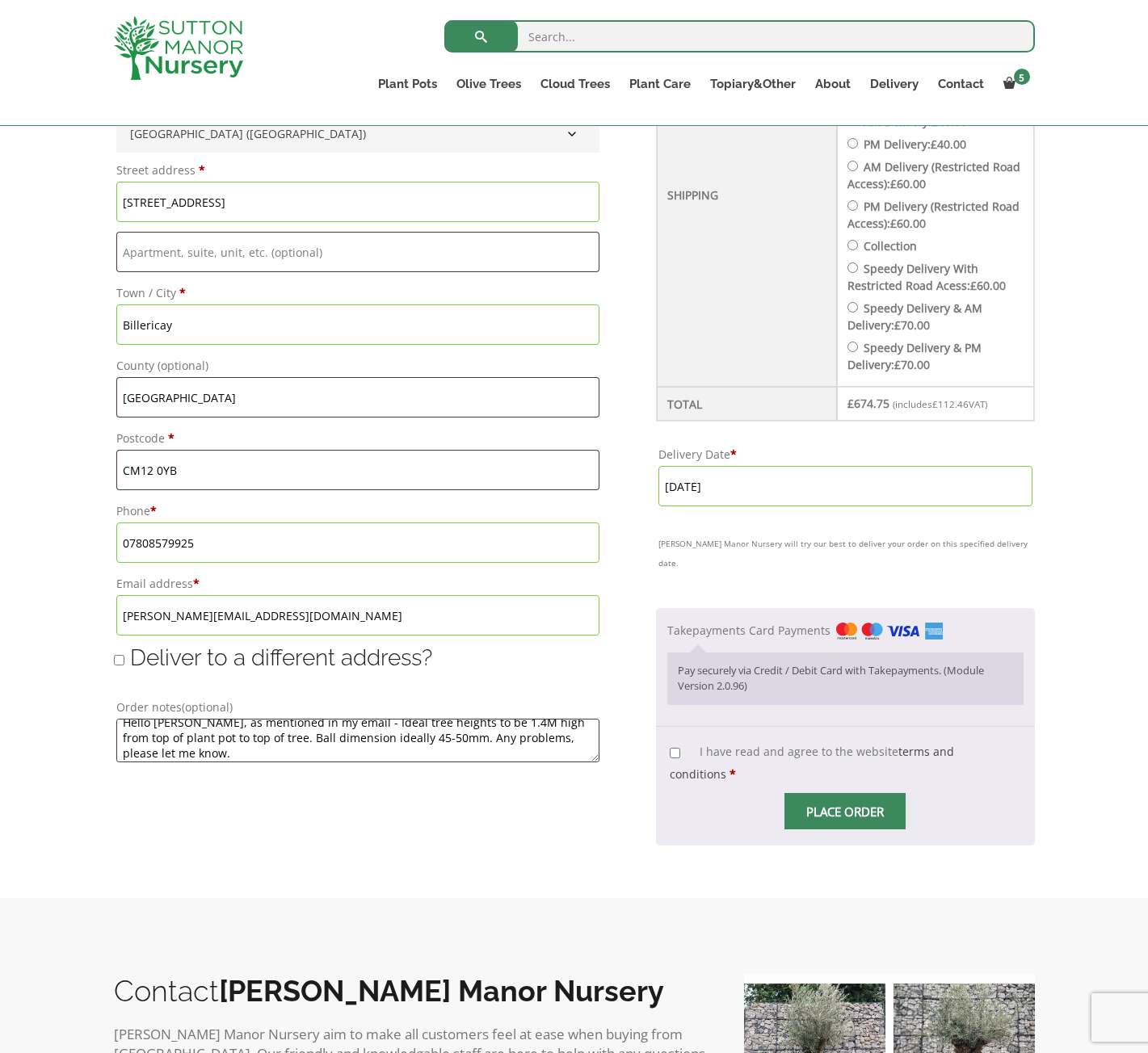
click at [733, 834] on div "Have a coupon? Click here to enter your code Apply coupon Billing details First…" at bounding box center [574, 311] width 945 height 1142
click at [675, 748] on input "I have read and agree to the website terms and conditions *" at bounding box center [675, 753] width 11 height 11
checkbox input "true"
click at [864, 794] on input "Place order" at bounding box center [845, 812] width 122 height 36
